Goal: Task Accomplishment & Management: Use online tool/utility

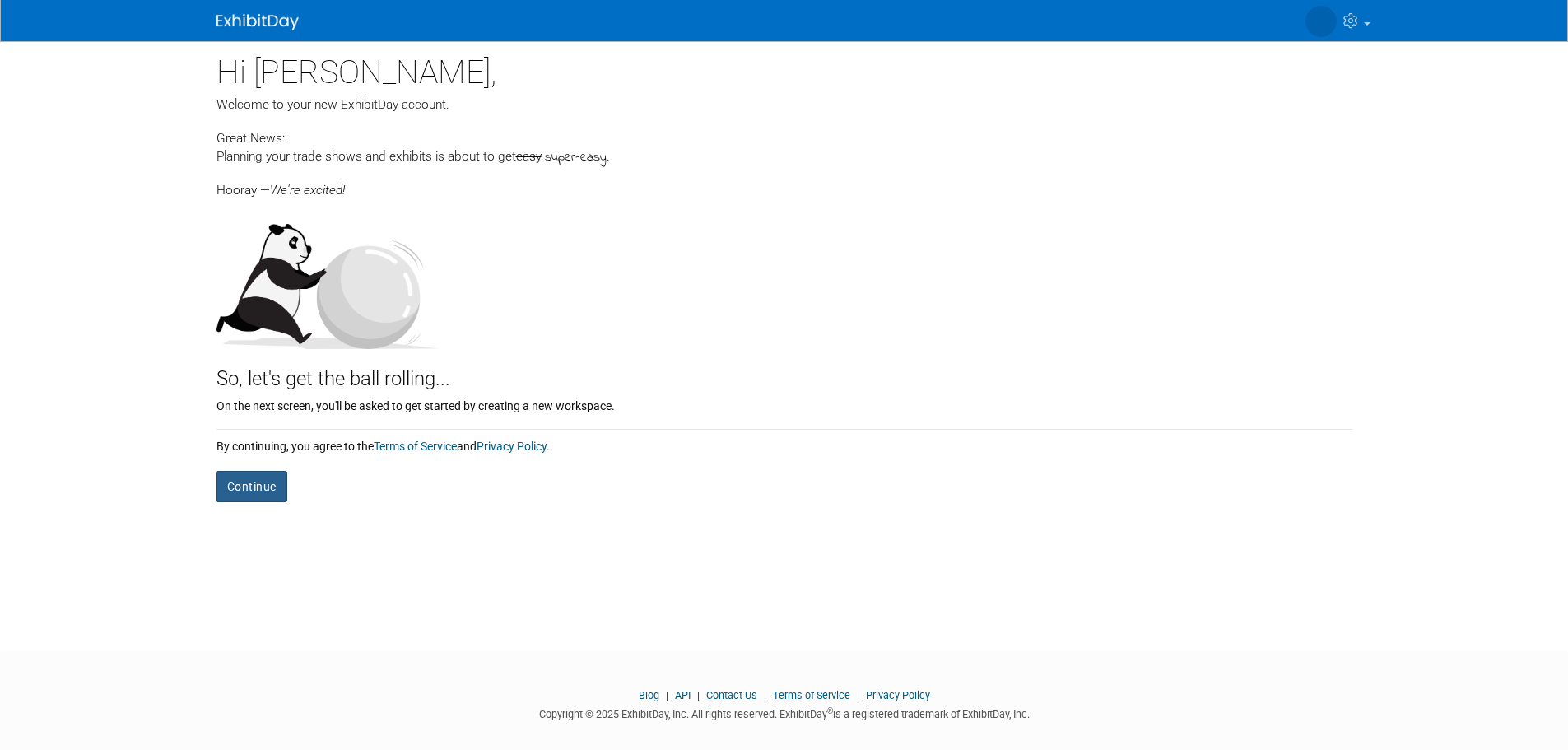
click at [258, 485] on button "Continue" at bounding box center [252, 487] width 71 height 31
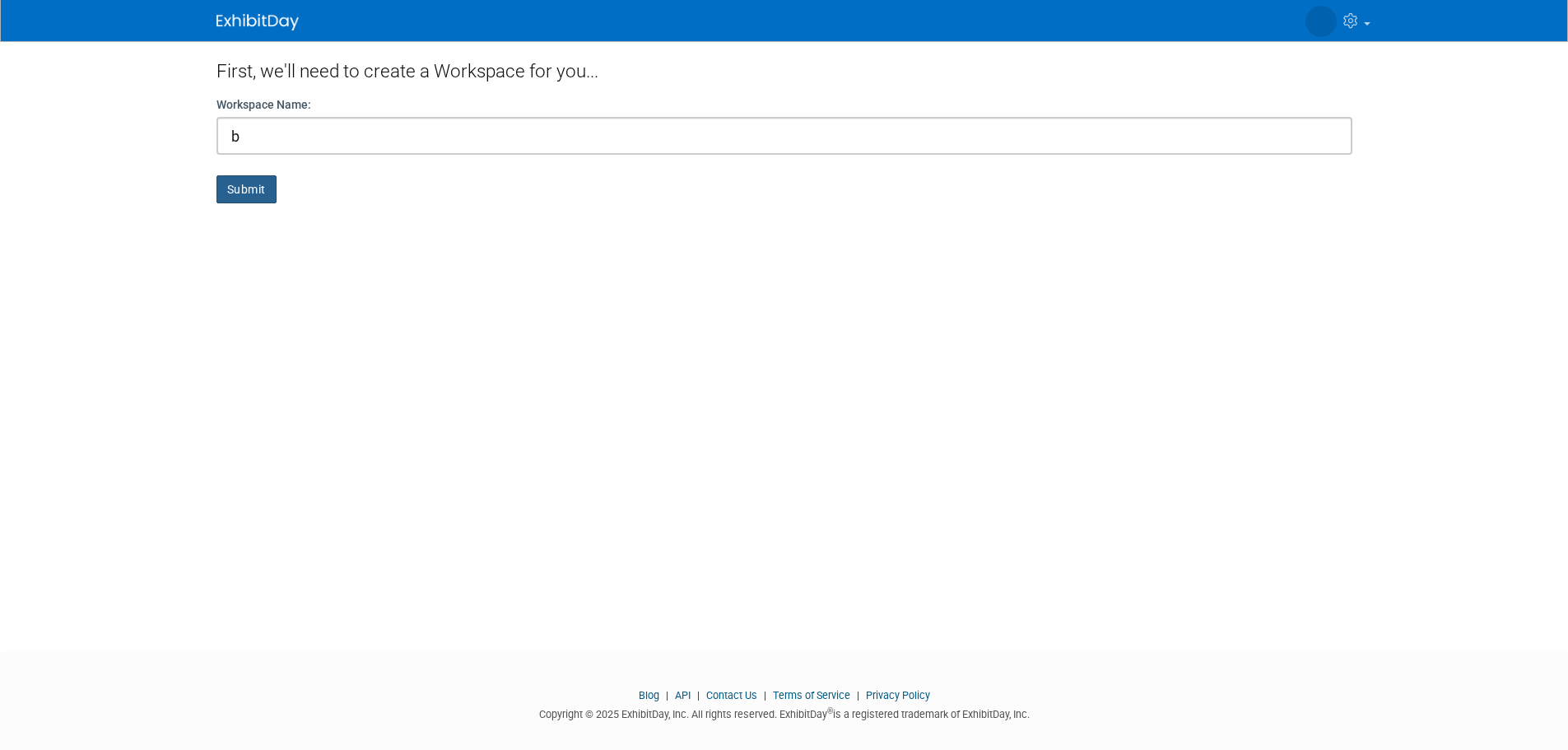
type input "b"
click at [239, 192] on button "Submit" at bounding box center [246, 189] width 60 height 28
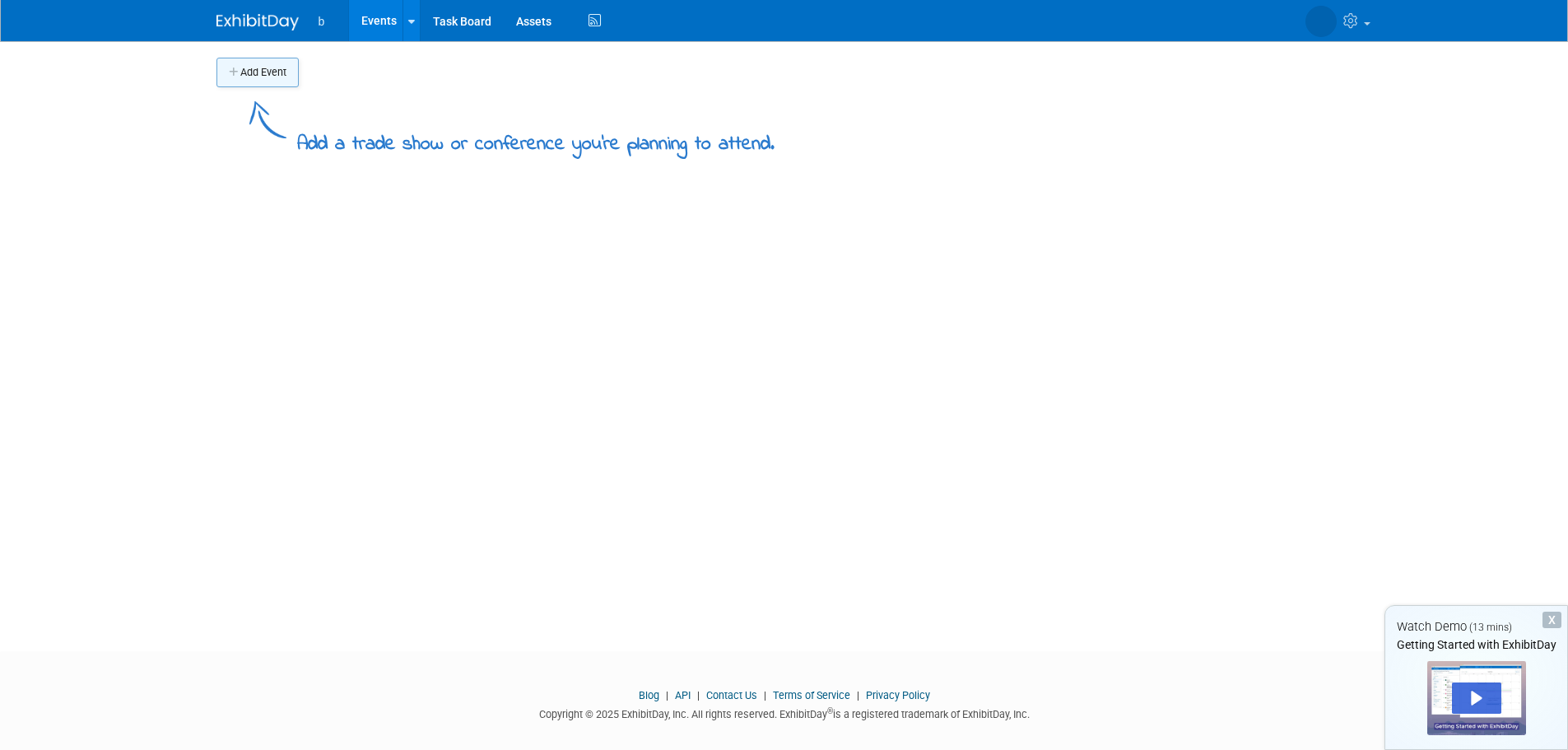
click at [261, 72] on button "Add Event" at bounding box center [258, 73] width 82 height 29
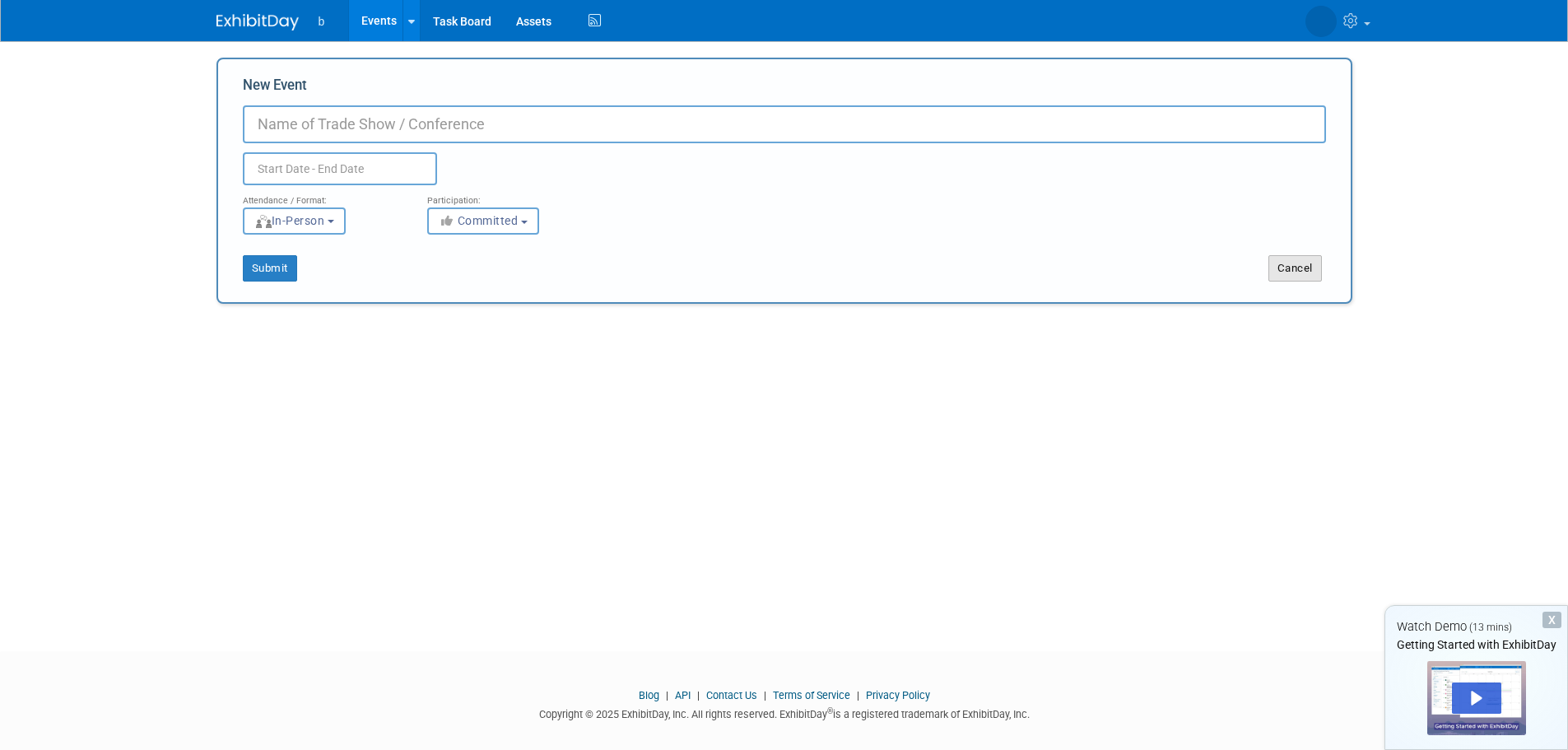
click at [1317, 260] on button "Cancel" at bounding box center [1296, 268] width 54 height 26
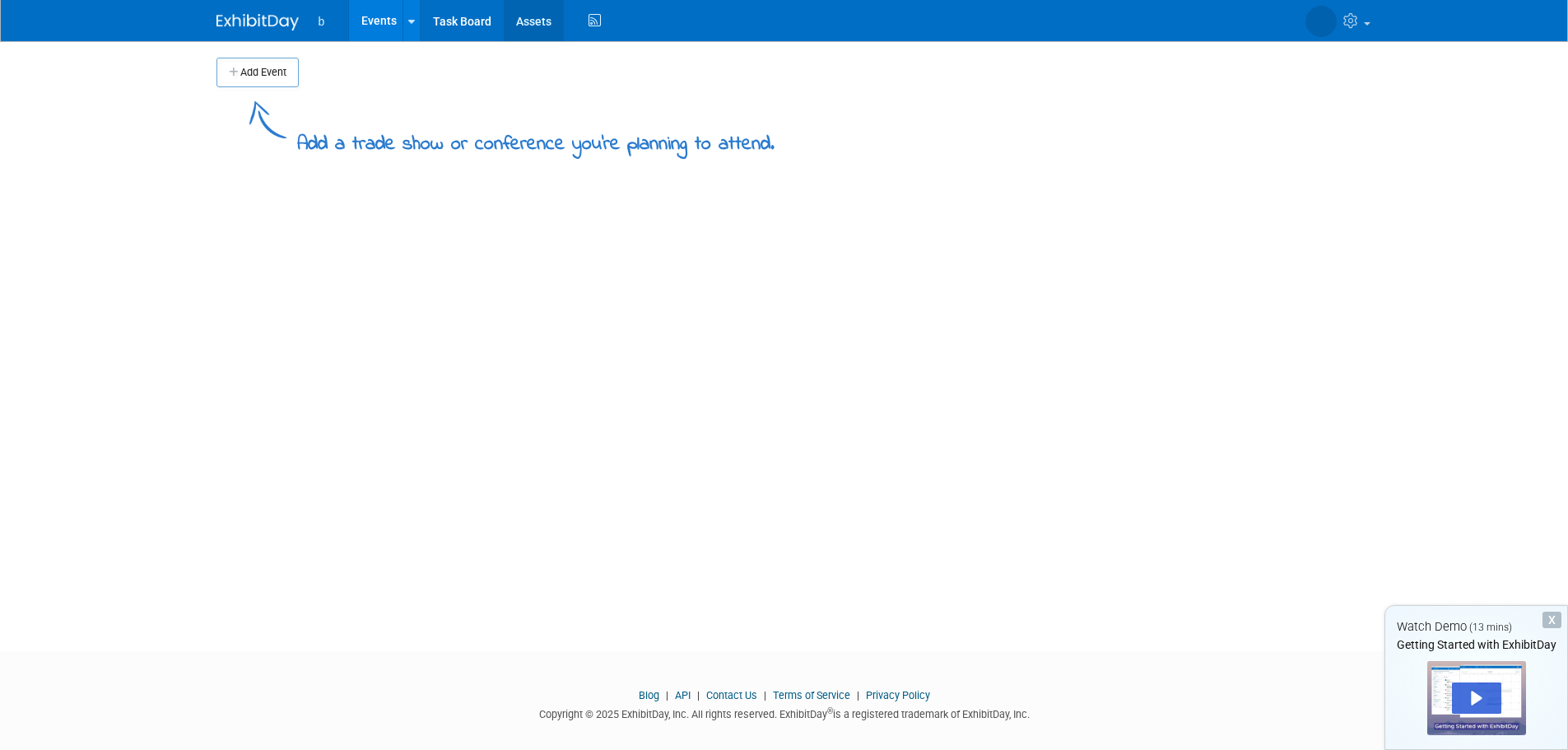
click at [555, 11] on link "Assets" at bounding box center [533, 21] width 60 height 41
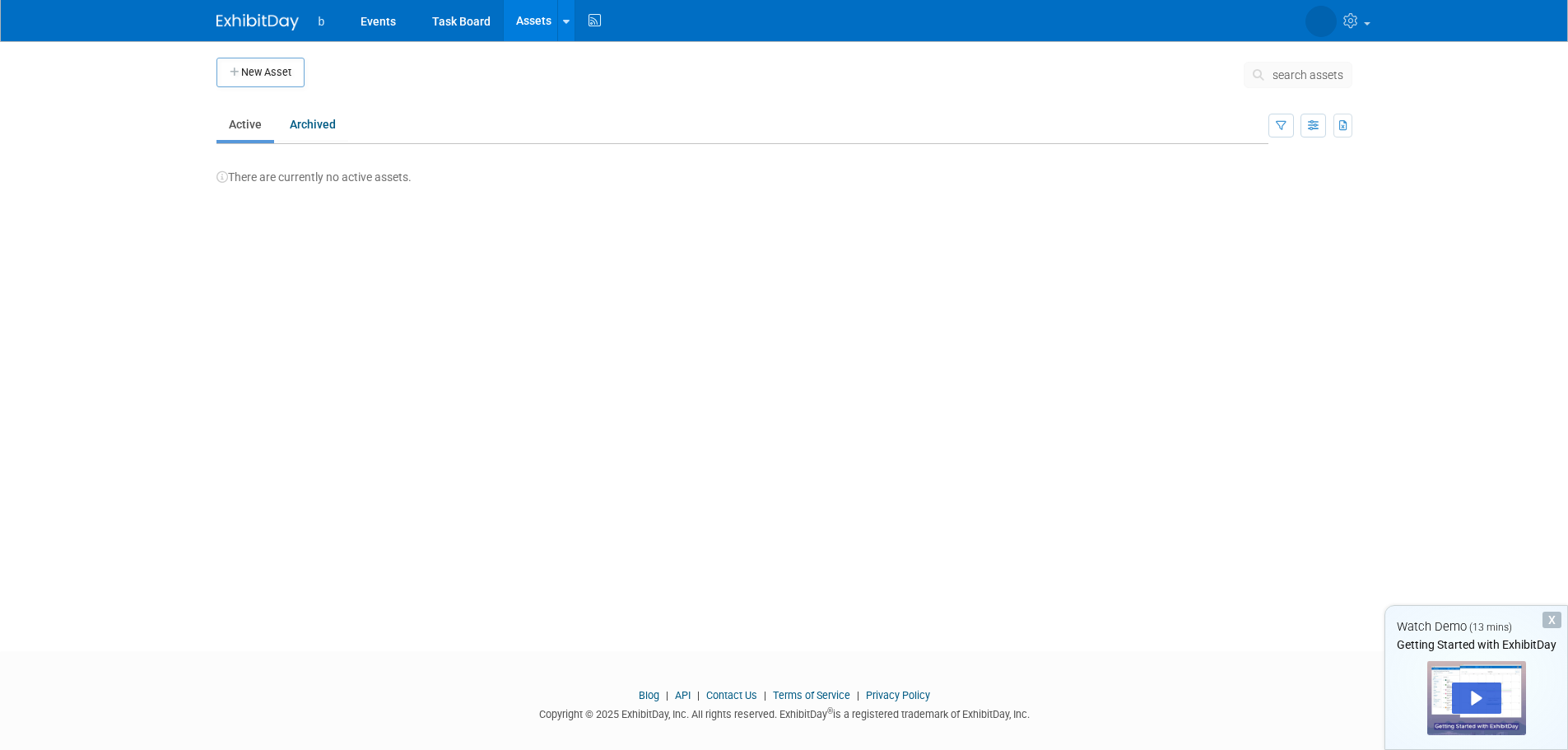
click at [280, 83] on button "New Asset" at bounding box center [261, 73] width 88 height 29
